Goal: Information Seeking & Learning: Learn about a topic

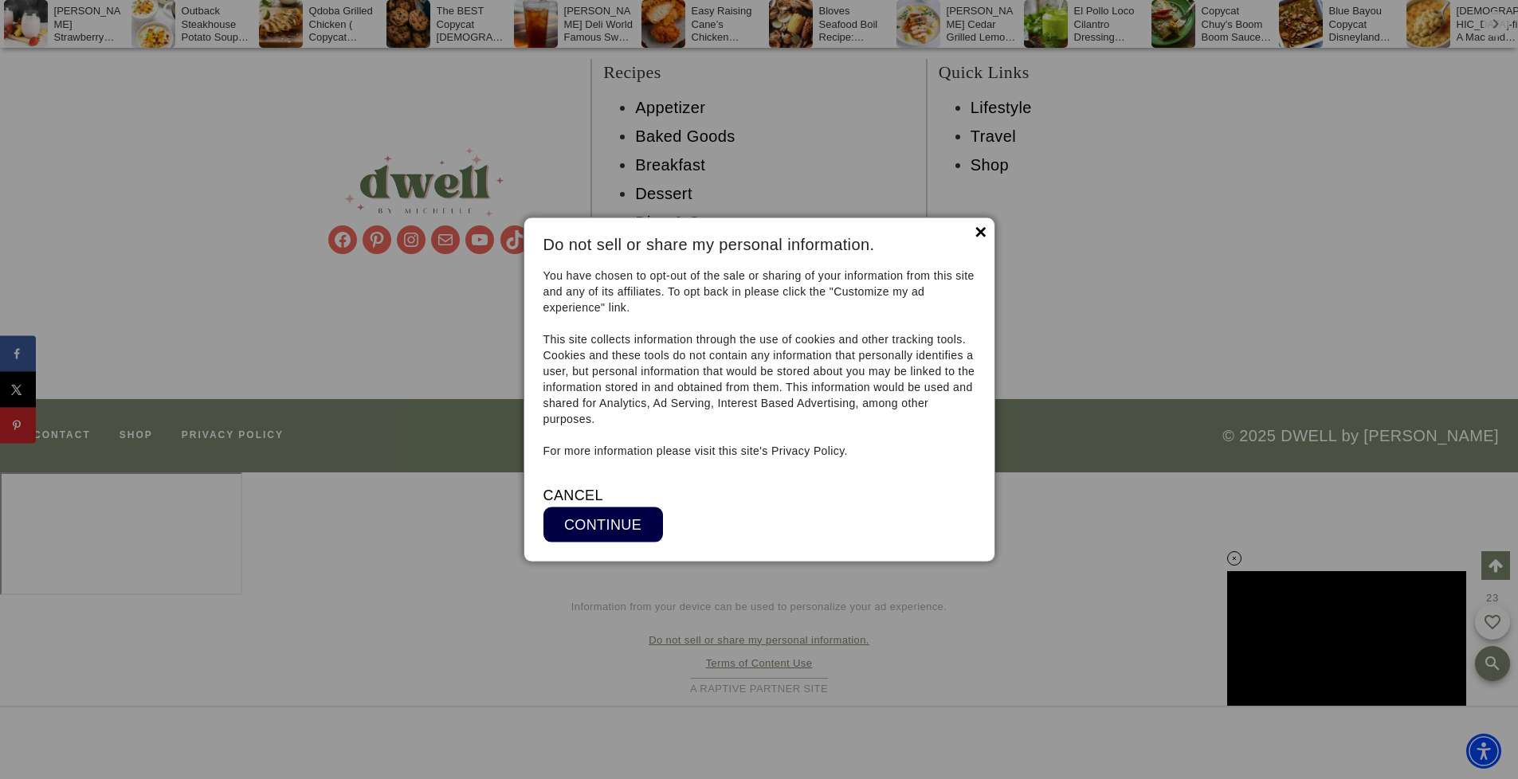
scroll to position [14886, 0]
